Goal: Transaction & Acquisition: Book appointment/travel/reservation

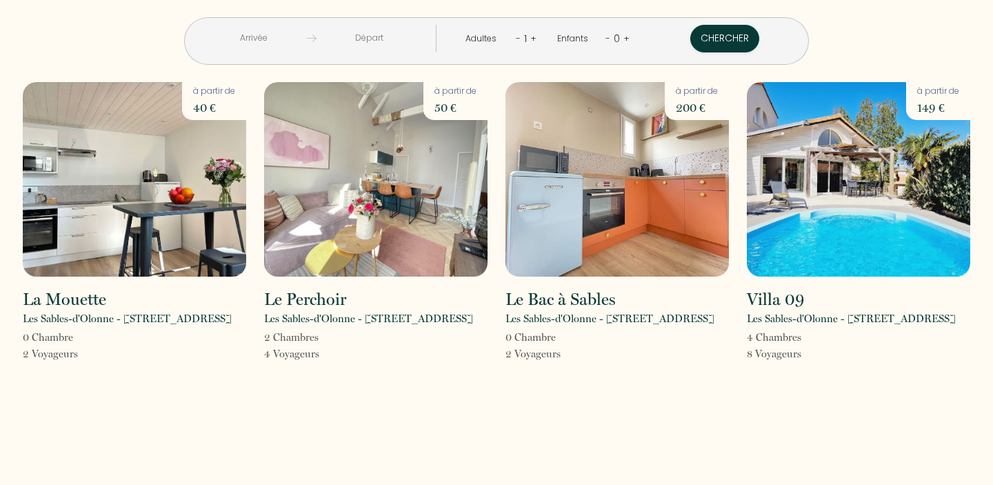
click at [306, 42] on input "text" at bounding box center [254, 38] width 106 height 27
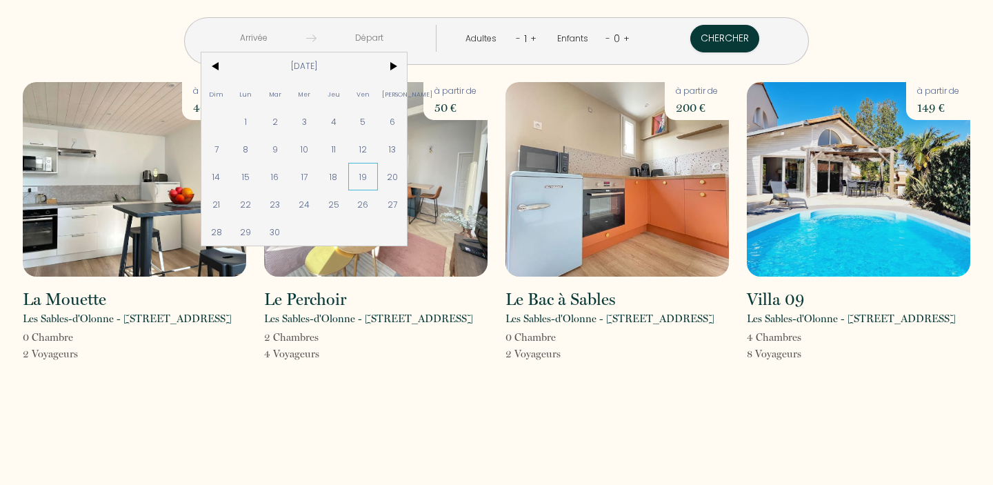
click at [378, 179] on span "19" at bounding box center [363, 177] width 30 height 28
type input "Ven [DATE]"
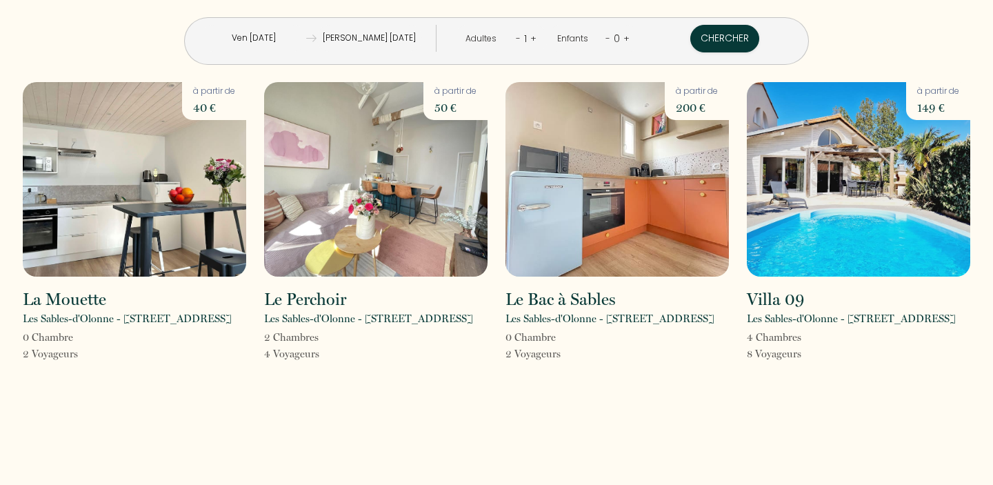
click at [413, 35] on input "[PERSON_NAME] [DATE]" at bounding box center [370, 38] width 106 height 27
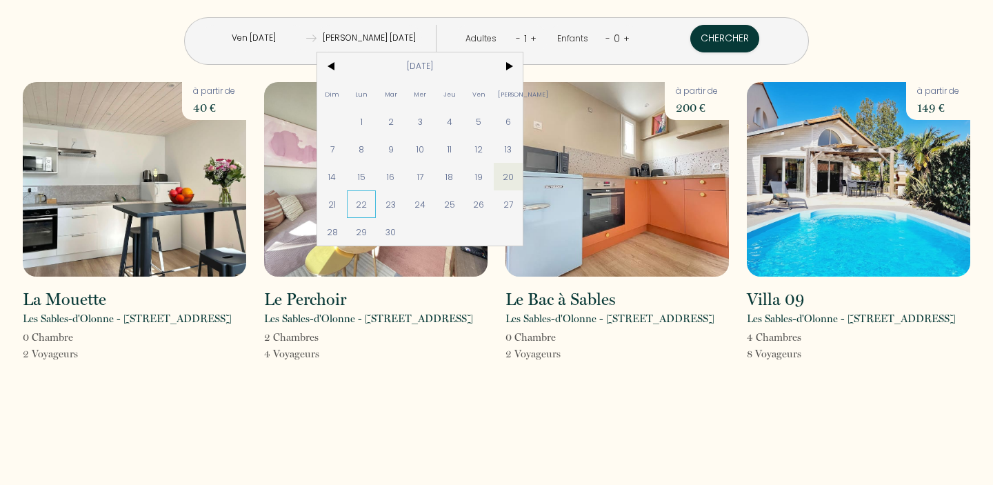
click at [377, 202] on span "22" at bounding box center [362, 204] width 30 height 28
type input "Lun [DATE]"
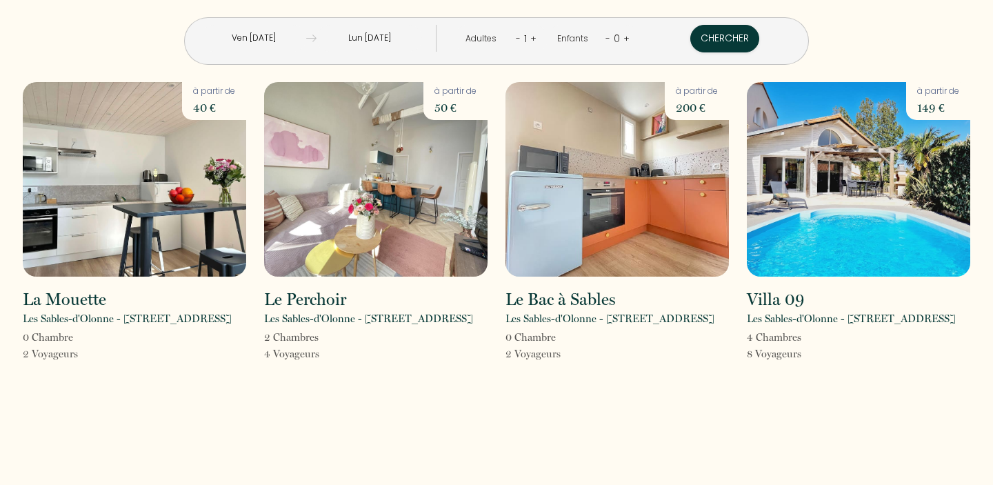
click at [481, 35] on div "Adultes" at bounding box center [484, 38] width 36 height 13
click at [530, 41] on link "+" at bounding box center [533, 38] width 6 height 13
click at [692, 50] on button "Chercher" at bounding box center [726, 39] width 69 height 28
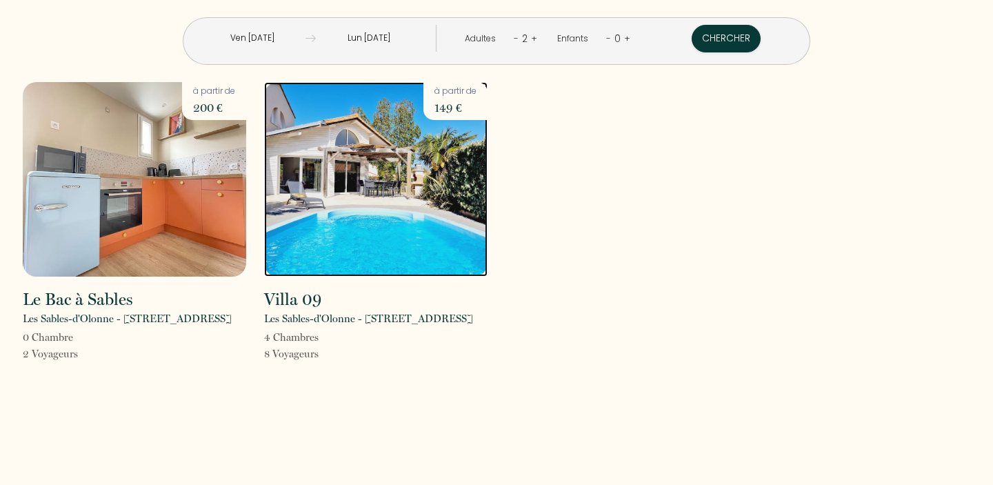
click at [399, 179] on img at bounding box center [375, 179] width 223 height 194
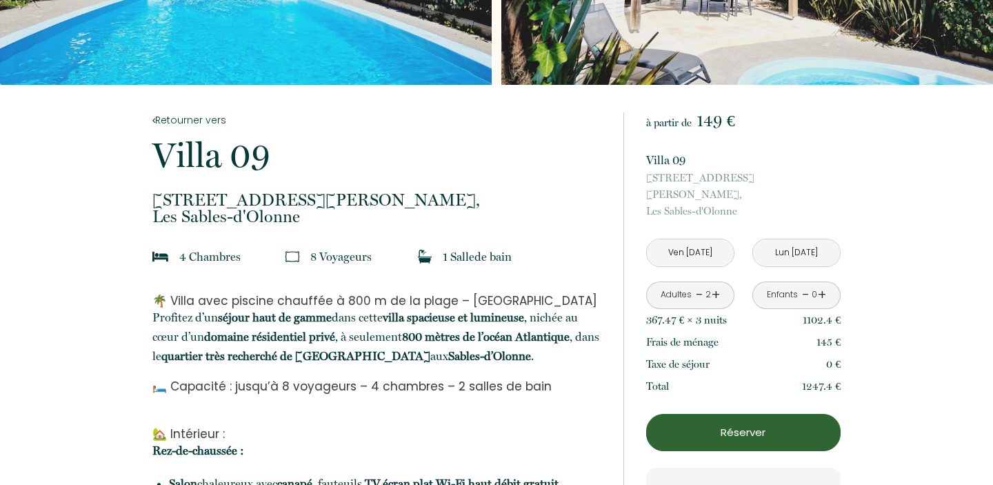
scroll to position [186, 0]
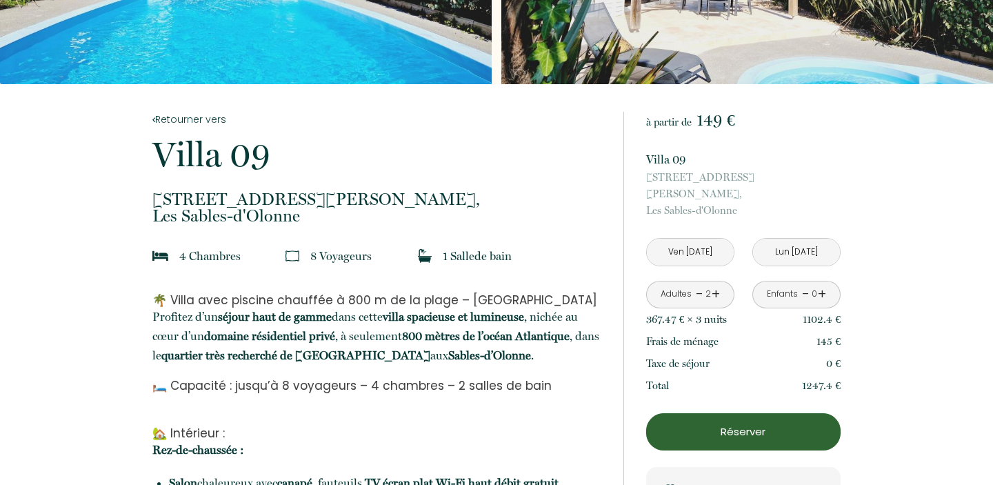
click at [711, 423] on p "Réserver" at bounding box center [743, 431] width 185 height 17
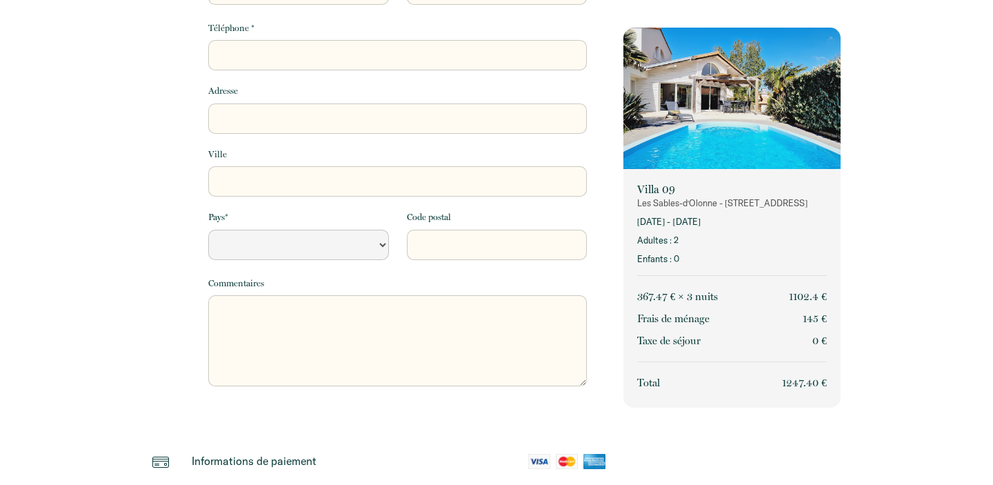
select select "Default select example"
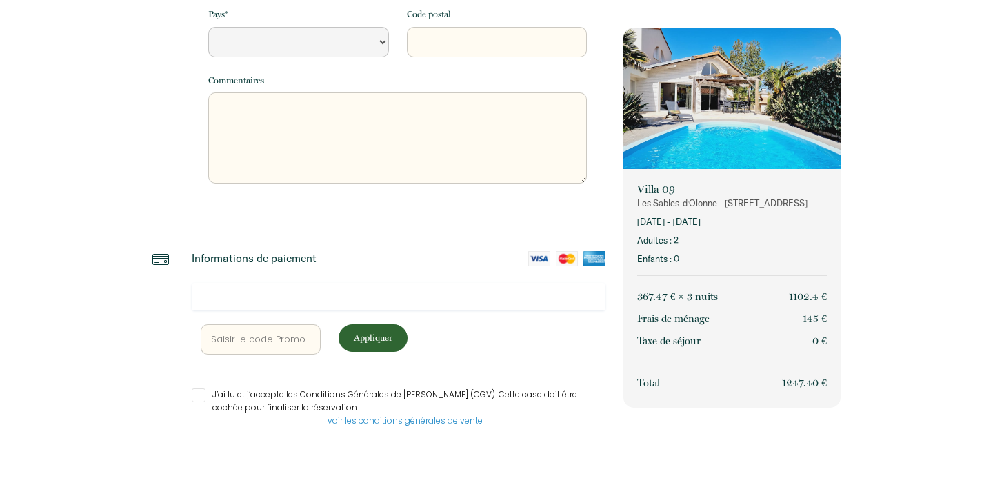
scroll to position [391, 0]
